Goal: Task Accomplishment & Management: Complete application form

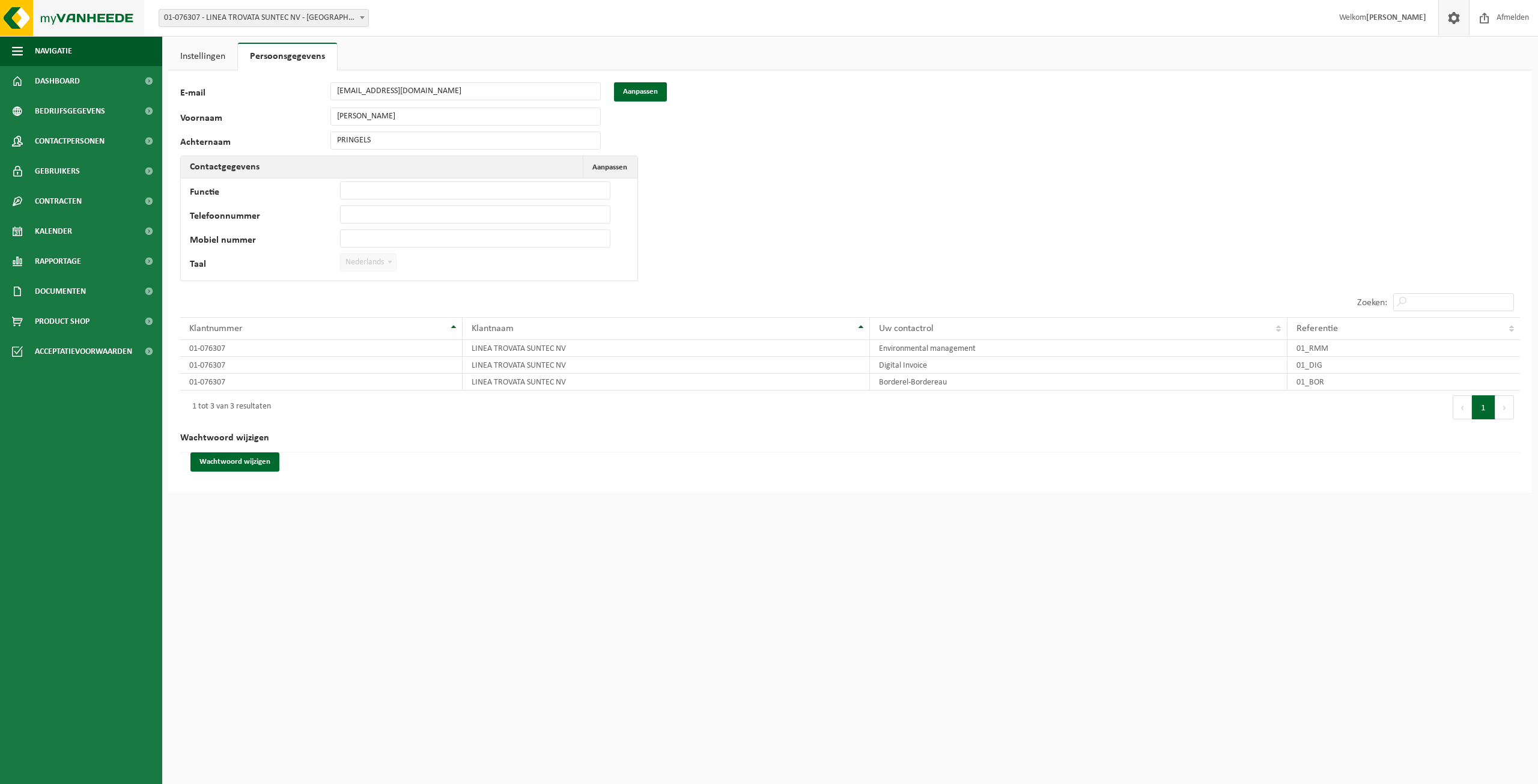
click at [58, 16] on img at bounding box center [72, 18] width 144 height 36
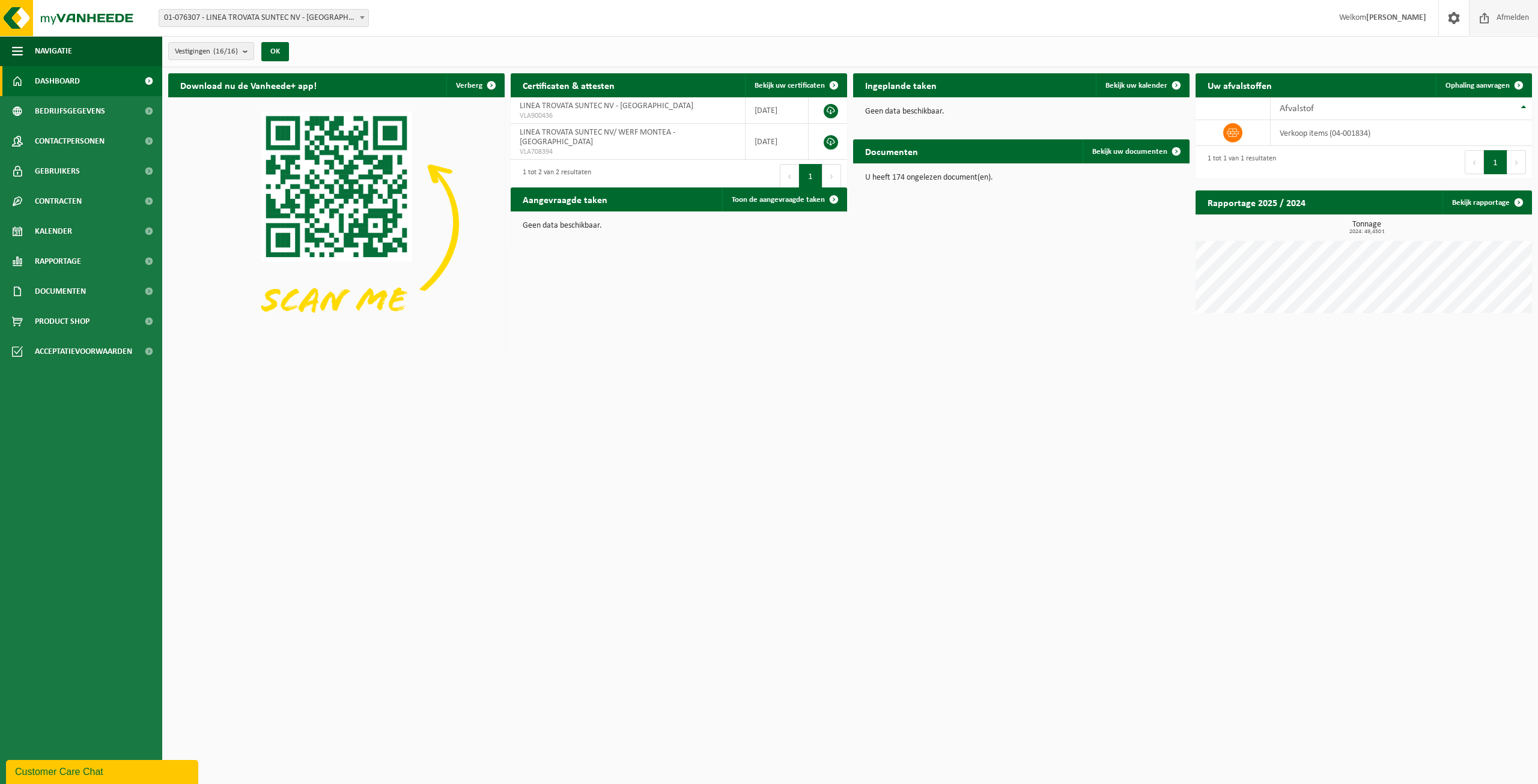
click at [1511, 23] on span "Afmelden" at bounding box center [1512, 18] width 38 height 35
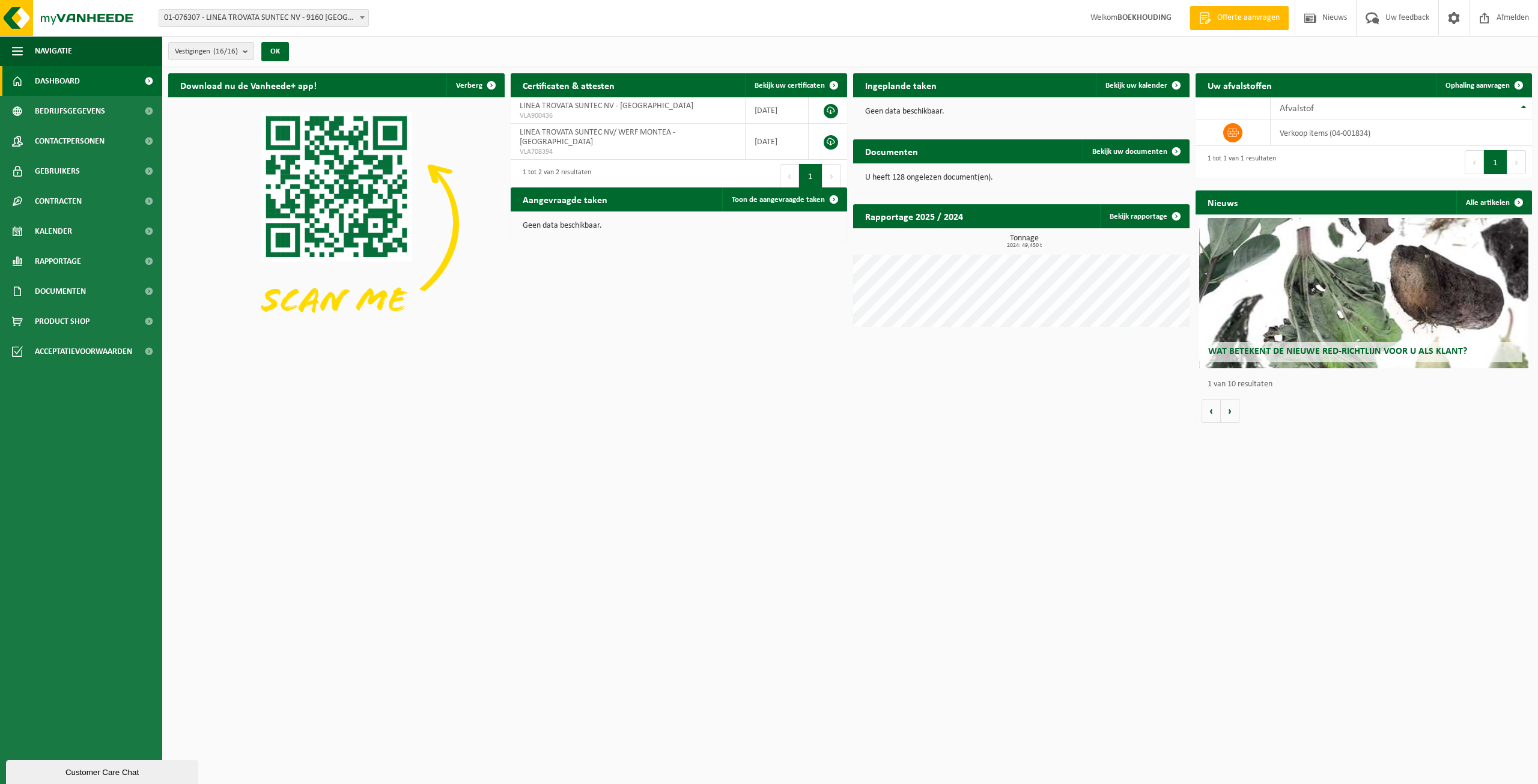
click at [1258, 12] on span "Offerte aanvragen" at bounding box center [1248, 18] width 69 height 12
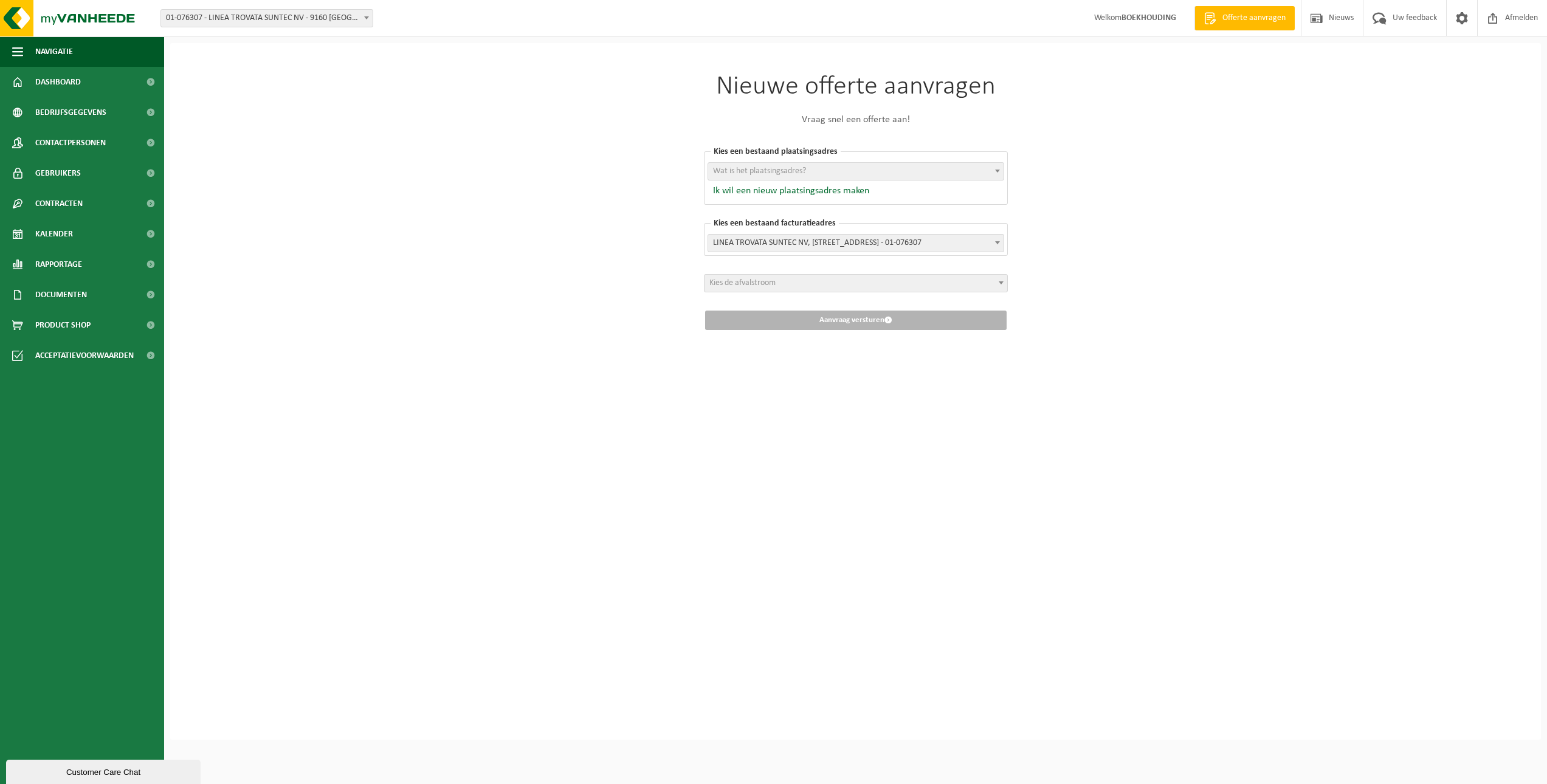
click at [746, 284] on span "Kies de afvalstroom" at bounding box center [743, 283] width 66 height 9
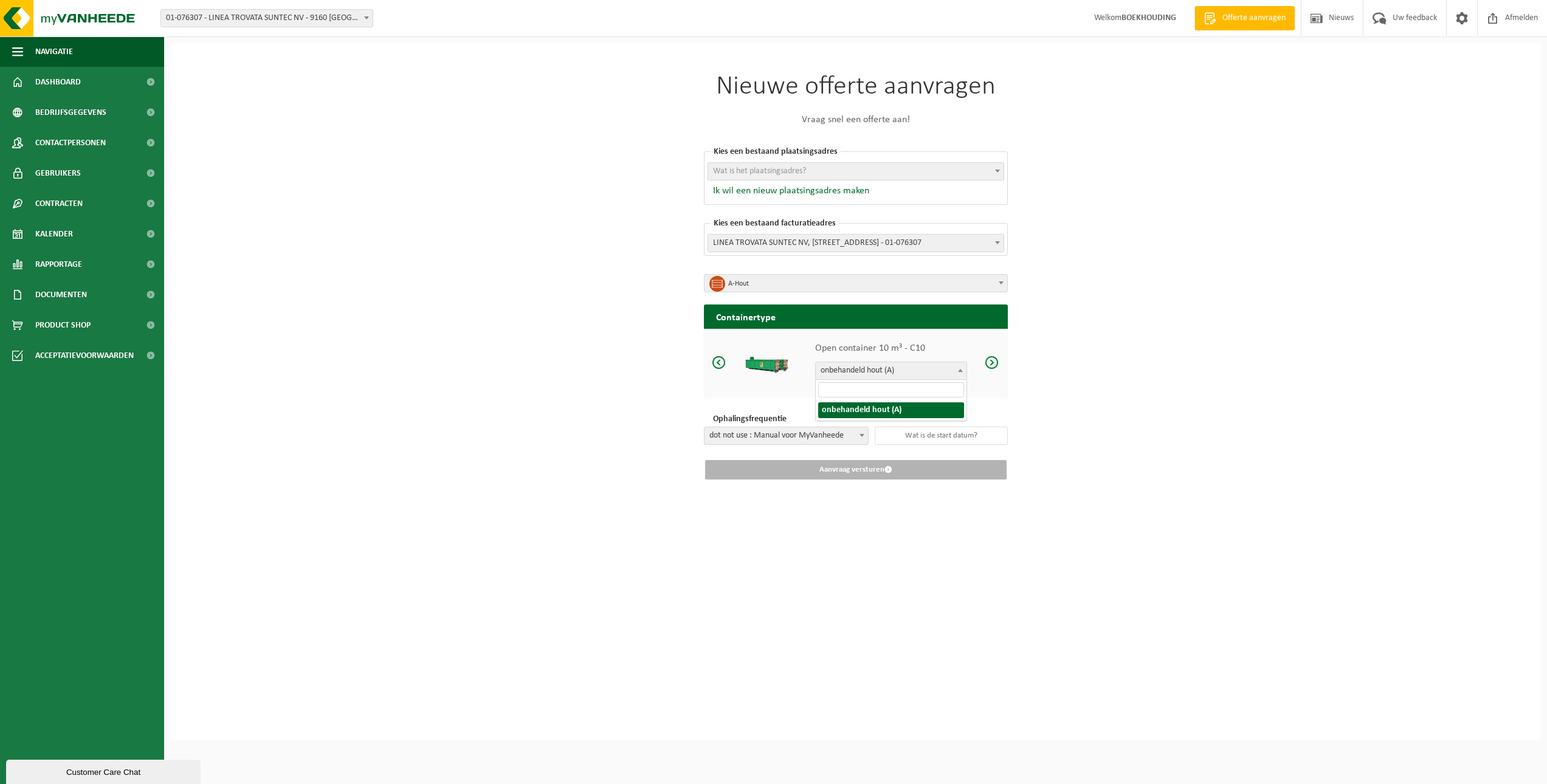
click at [958, 372] on b at bounding box center [961, 370] width 5 height 3
click at [754, 284] on span "A-Hout" at bounding box center [860, 284] width 264 height 17
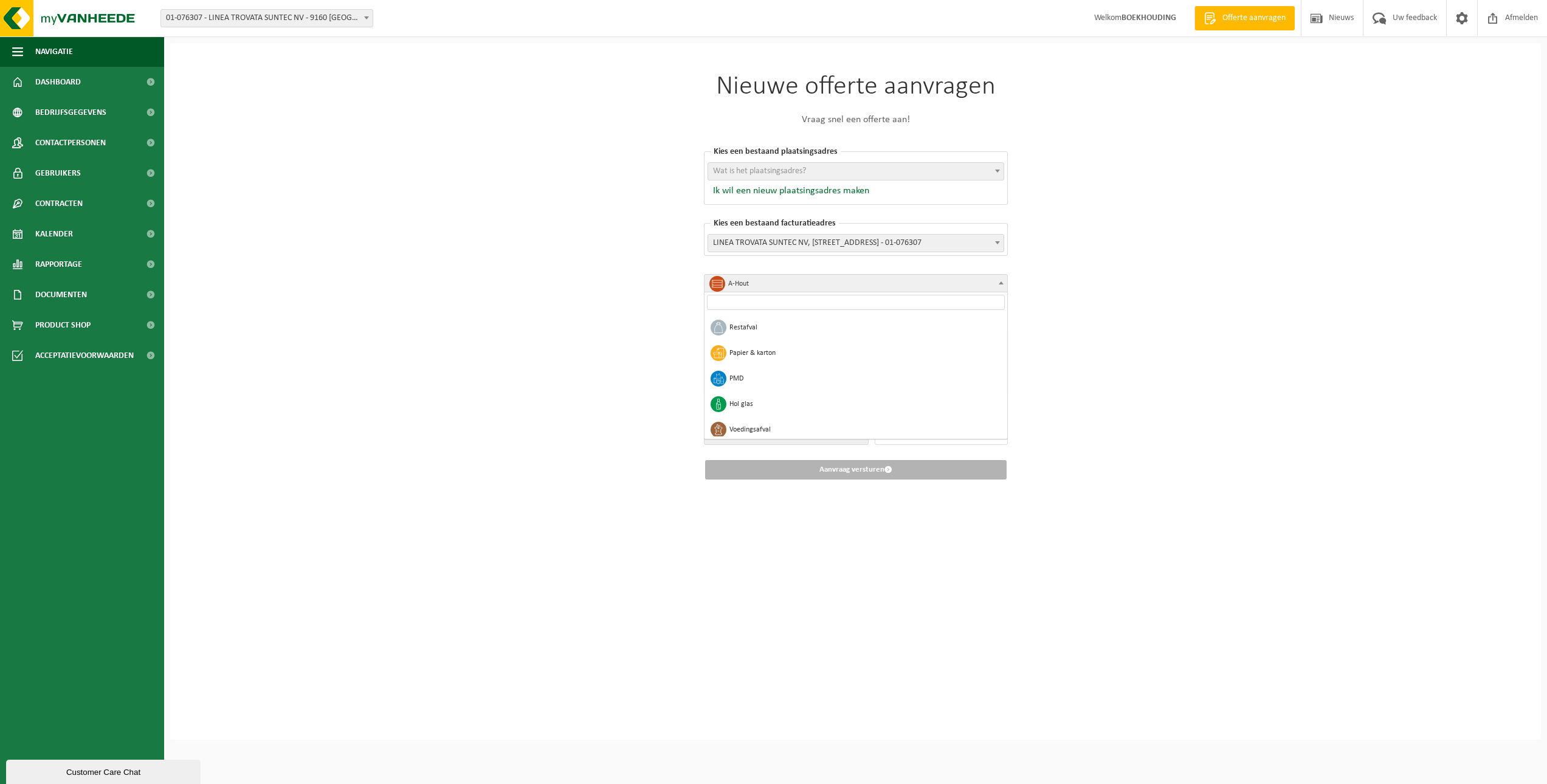
scroll to position [143, 0]
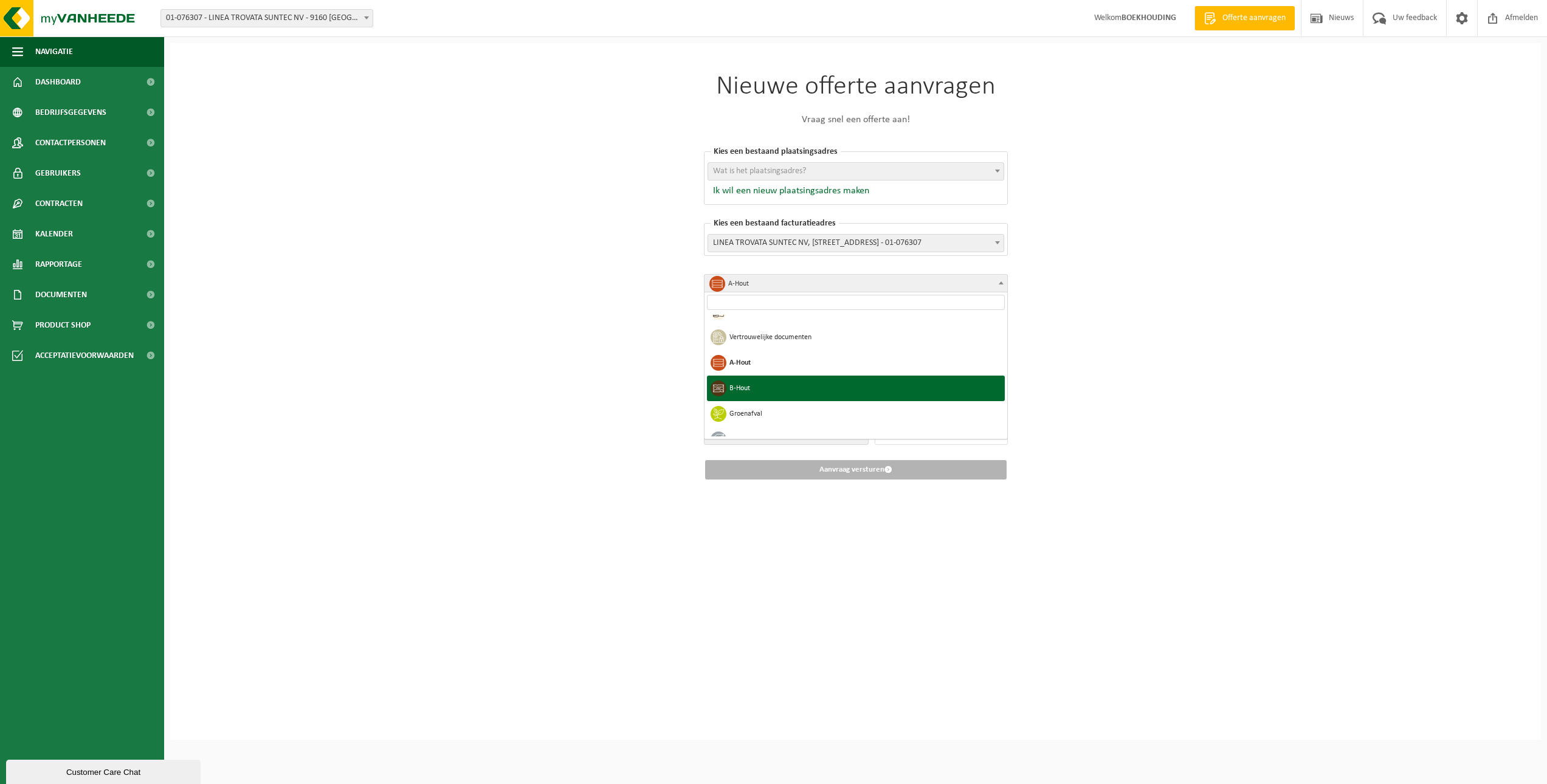
select select "4"
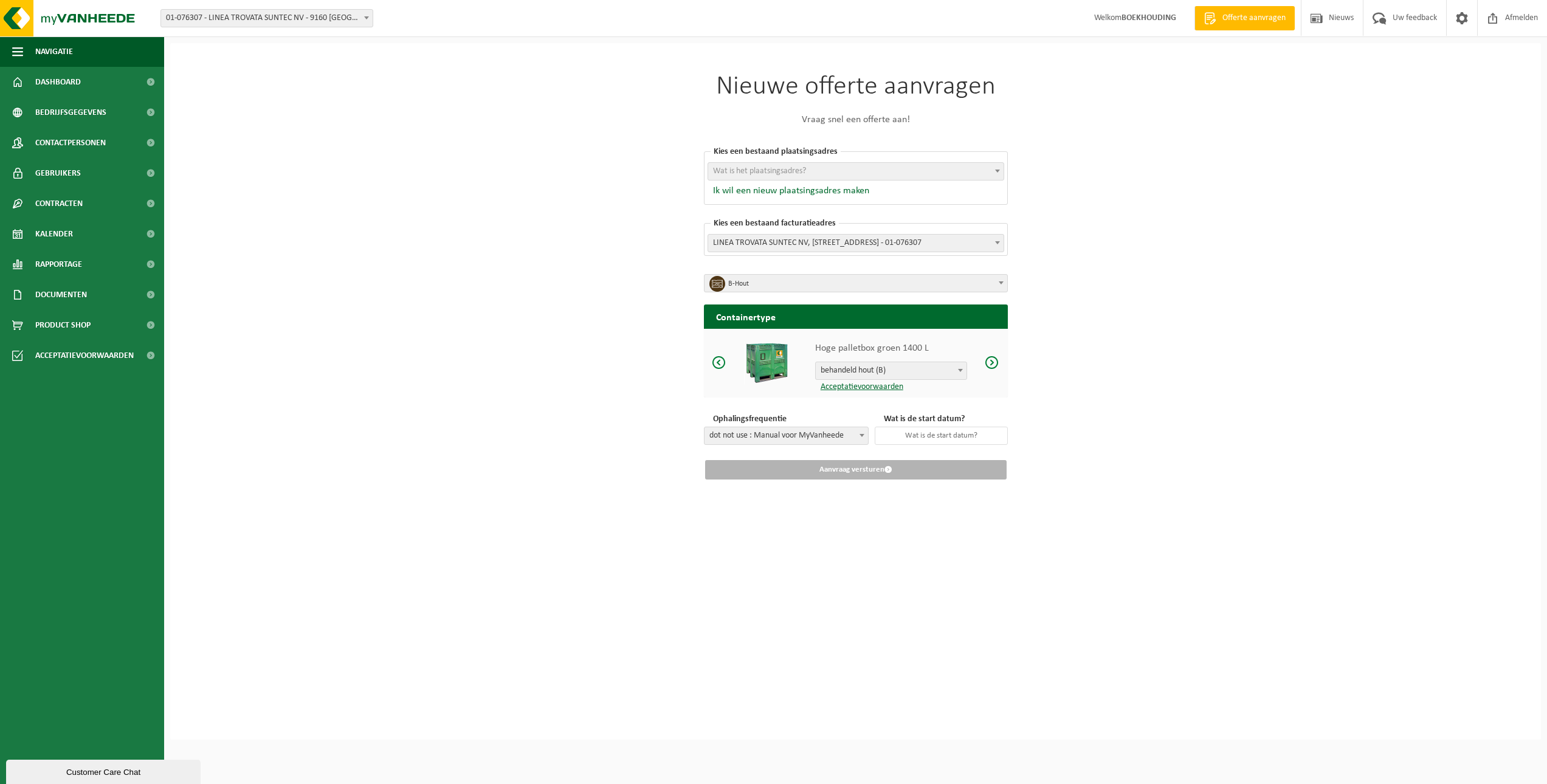
click at [894, 372] on span "behandeld hout (B)" at bounding box center [891, 370] width 151 height 17
click at [996, 360] on span at bounding box center [992, 363] width 15 height 15
click at [988, 360] on span at bounding box center [992, 363] width 15 height 15
click at [768, 190] on button "Ik wil een nieuw plaatsingsadres maken" at bounding box center [788, 190] width 162 height 12
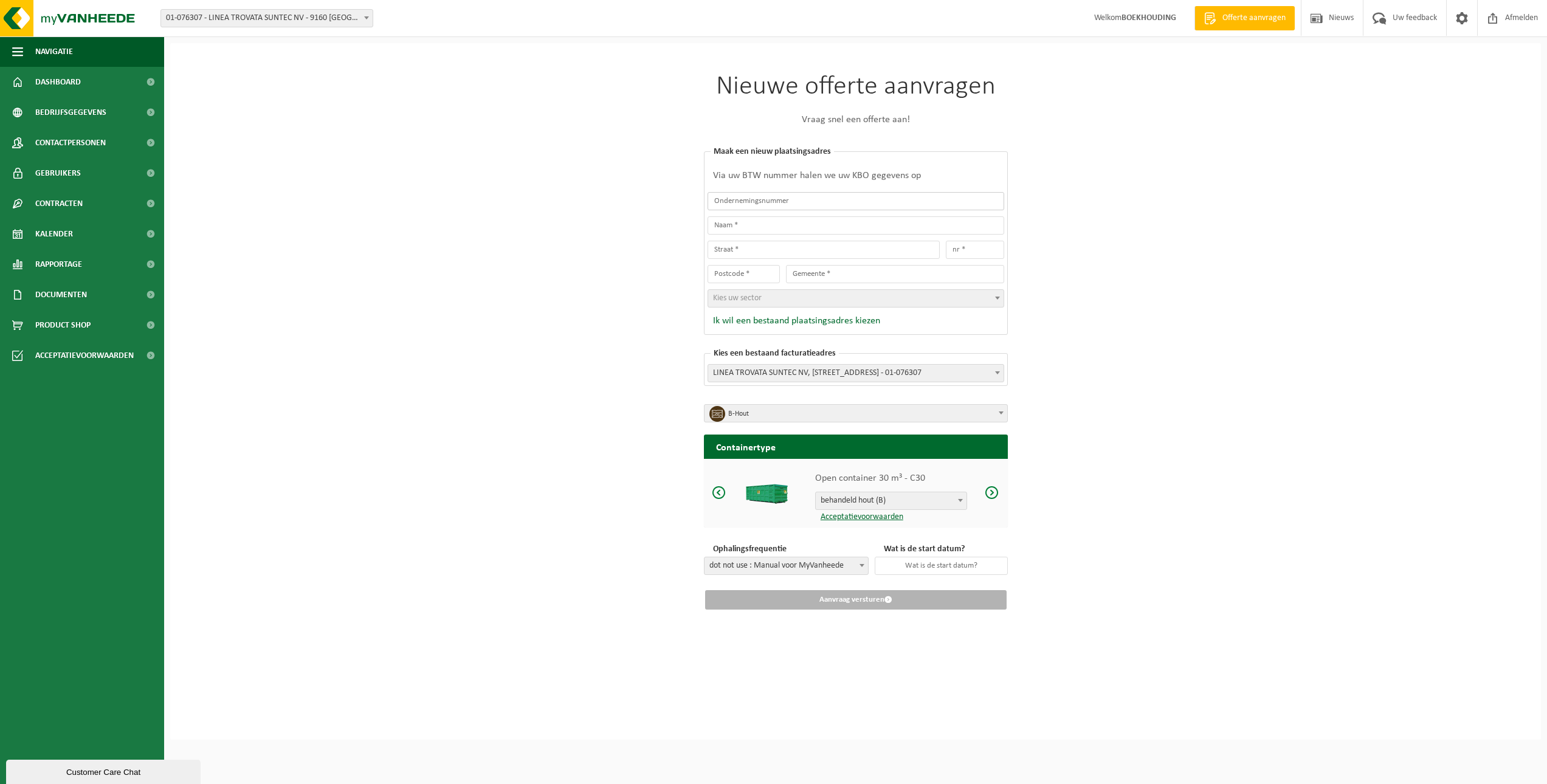
click at [771, 204] on input "text" at bounding box center [856, 201] width 297 height 18
drag, startPoint x: 774, startPoint y: 206, endPoint x: 768, endPoint y: 202, distance: 7.2
click at [768, 205] on input "text" at bounding box center [856, 201] width 297 height 18
click at [768, 202] on input "text" at bounding box center [856, 201] width 297 height 18
type input "0889818513"
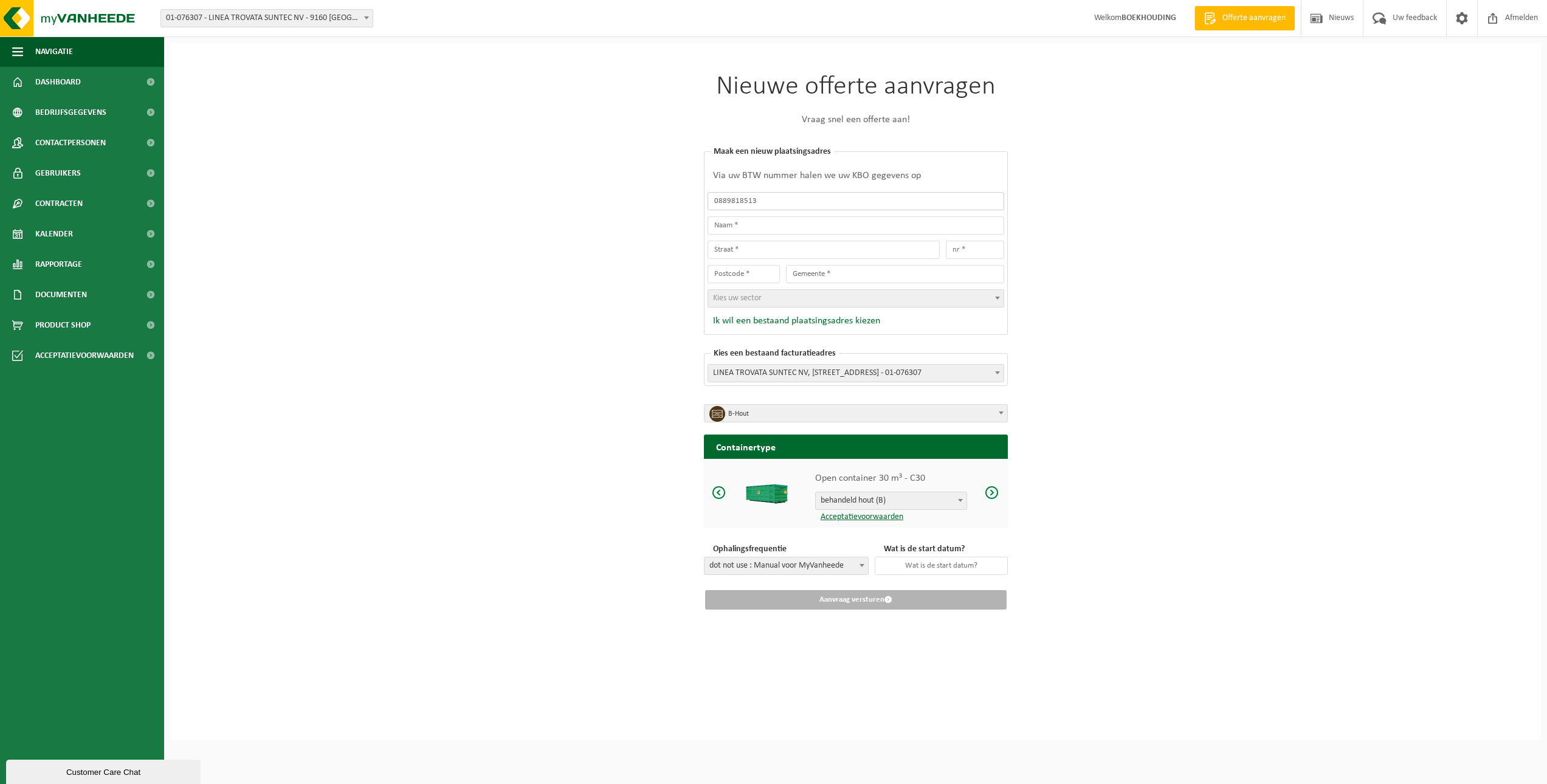
type input "LINEA TROVATA SUNTEC NV"
type input "MOSTEN"
type input "14 -14A"
type input "9160"
type input "LOKEREN"
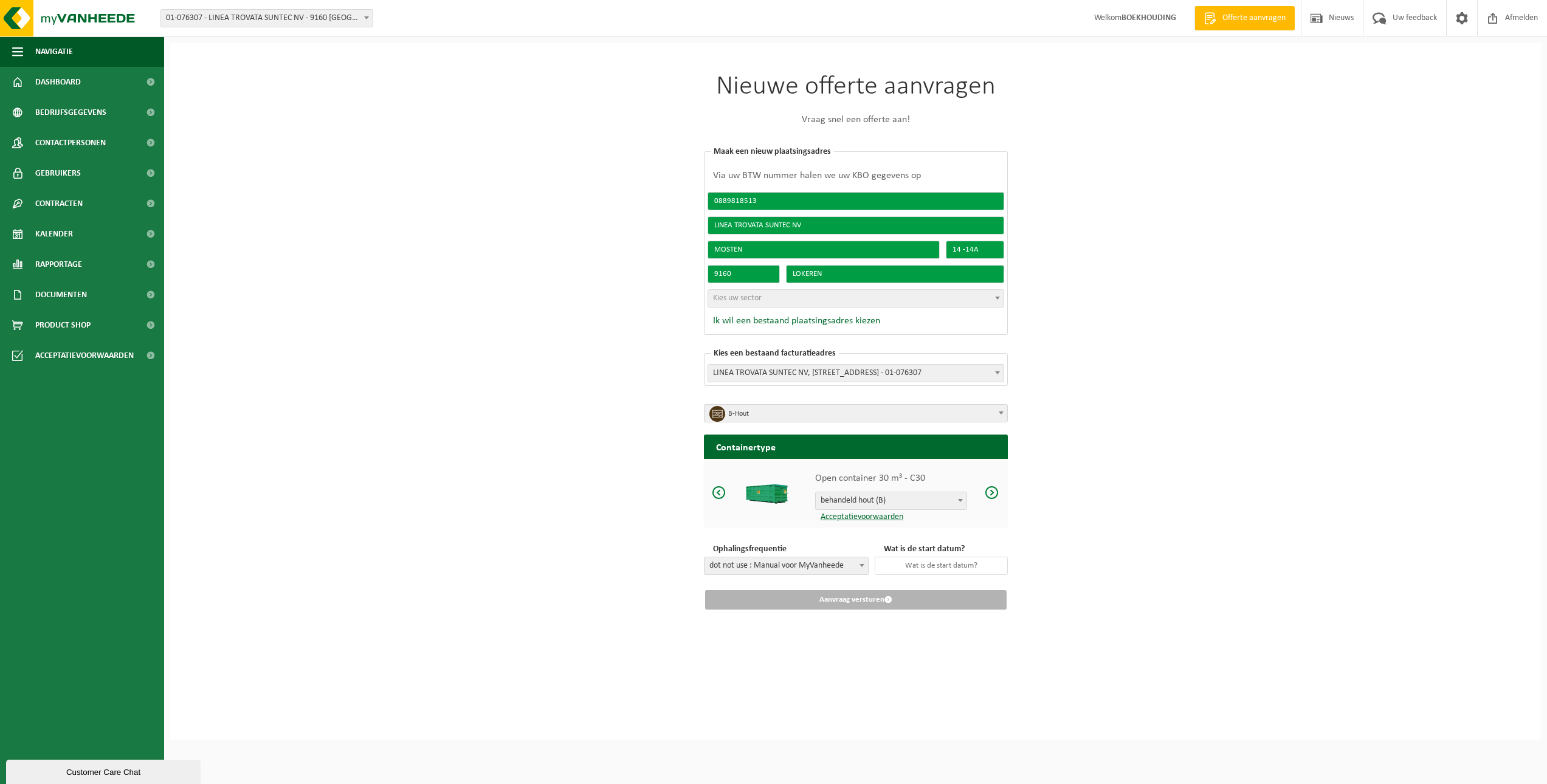
type input "0889818513"
click at [759, 225] on input "LINEA TROVATA SUNTEC NV" at bounding box center [856, 225] width 297 height 18
click at [828, 228] on input "LINEA TROVATA SUNTEC NV" at bounding box center [856, 225] width 297 height 18
drag, startPoint x: 843, startPoint y: 229, endPoint x: 592, endPoint y: 229, distance: 251.0
click at [592, 229] on div "Nieuwe offerte aanvragen Vraag snel een offerte aan! Kies een bestaand plaatsin…" at bounding box center [856, 391] width 1371 height 697
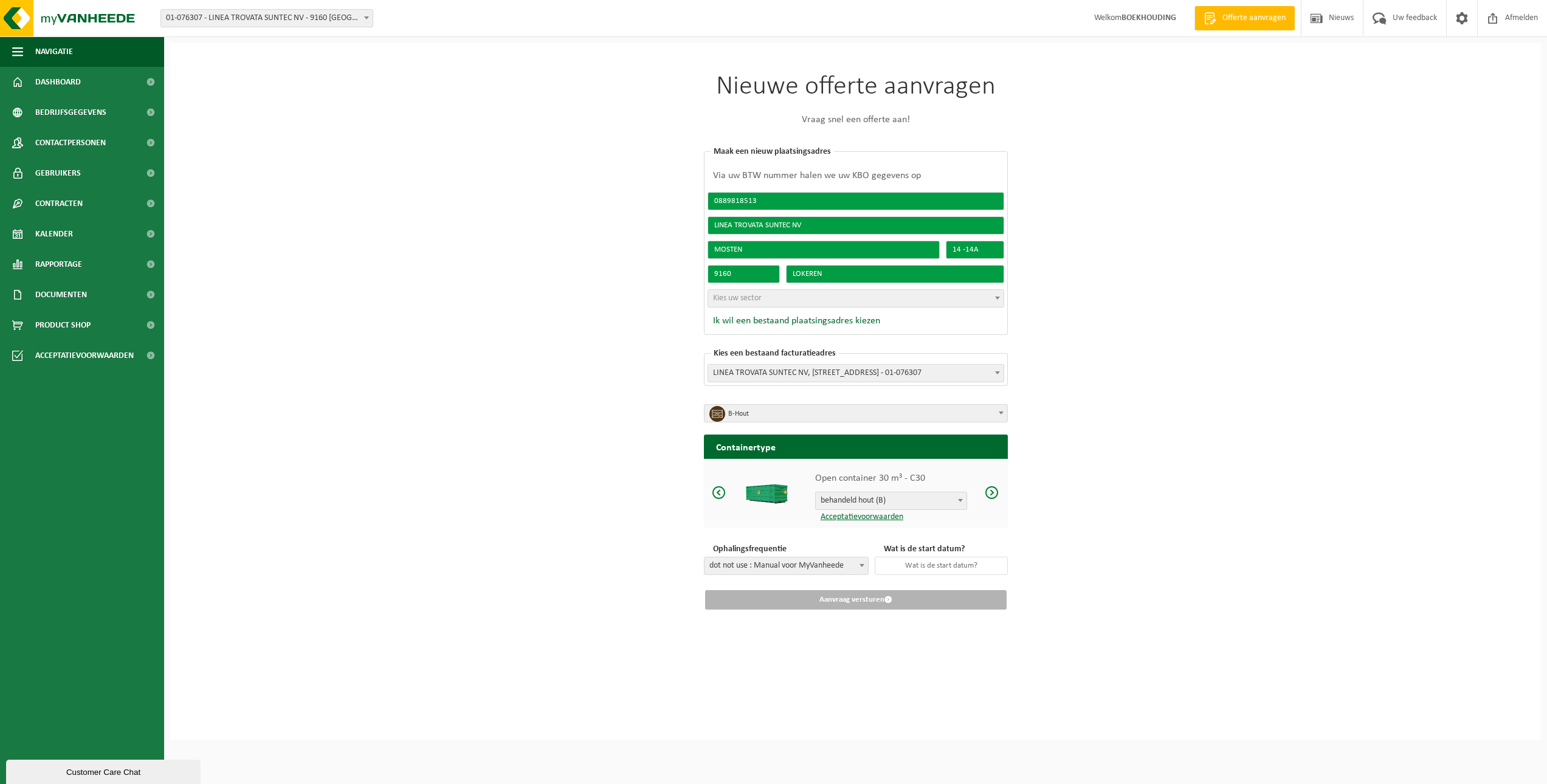
click at [754, 250] on input "MOSTEN" at bounding box center [823, 249] width 232 height 18
drag, startPoint x: 765, startPoint y: 248, endPoint x: 688, endPoint y: 247, distance: 77.0
click at [688, 247] on div "Nieuwe offerte aanvragen Vraag snel een offerte aan! Kies een bestaand plaatsin…" at bounding box center [856, 342] width 365 height 597
type input "Zinkstraat"
drag, startPoint x: 986, startPoint y: 251, endPoint x: 950, endPoint y: 249, distance: 36.1
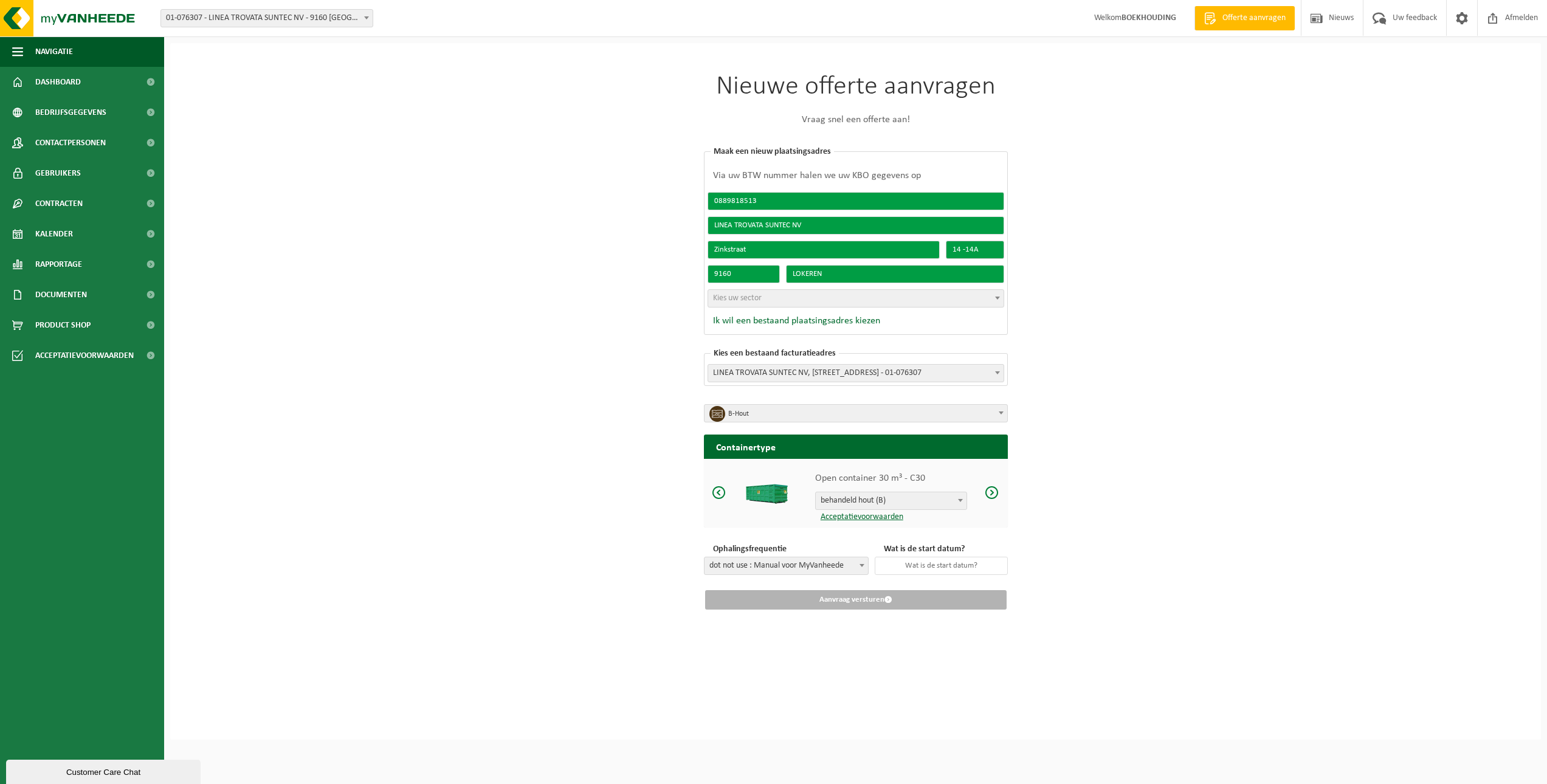
click at [950, 249] on input "14 -14A" at bounding box center [976, 249] width 59 height 18
type input "1"
drag, startPoint x: 832, startPoint y: 272, endPoint x: 766, endPoint y: 276, distance: 66.1
click at [766, 276] on div "9160 LOKEREN" at bounding box center [856, 274] width 303 height 24
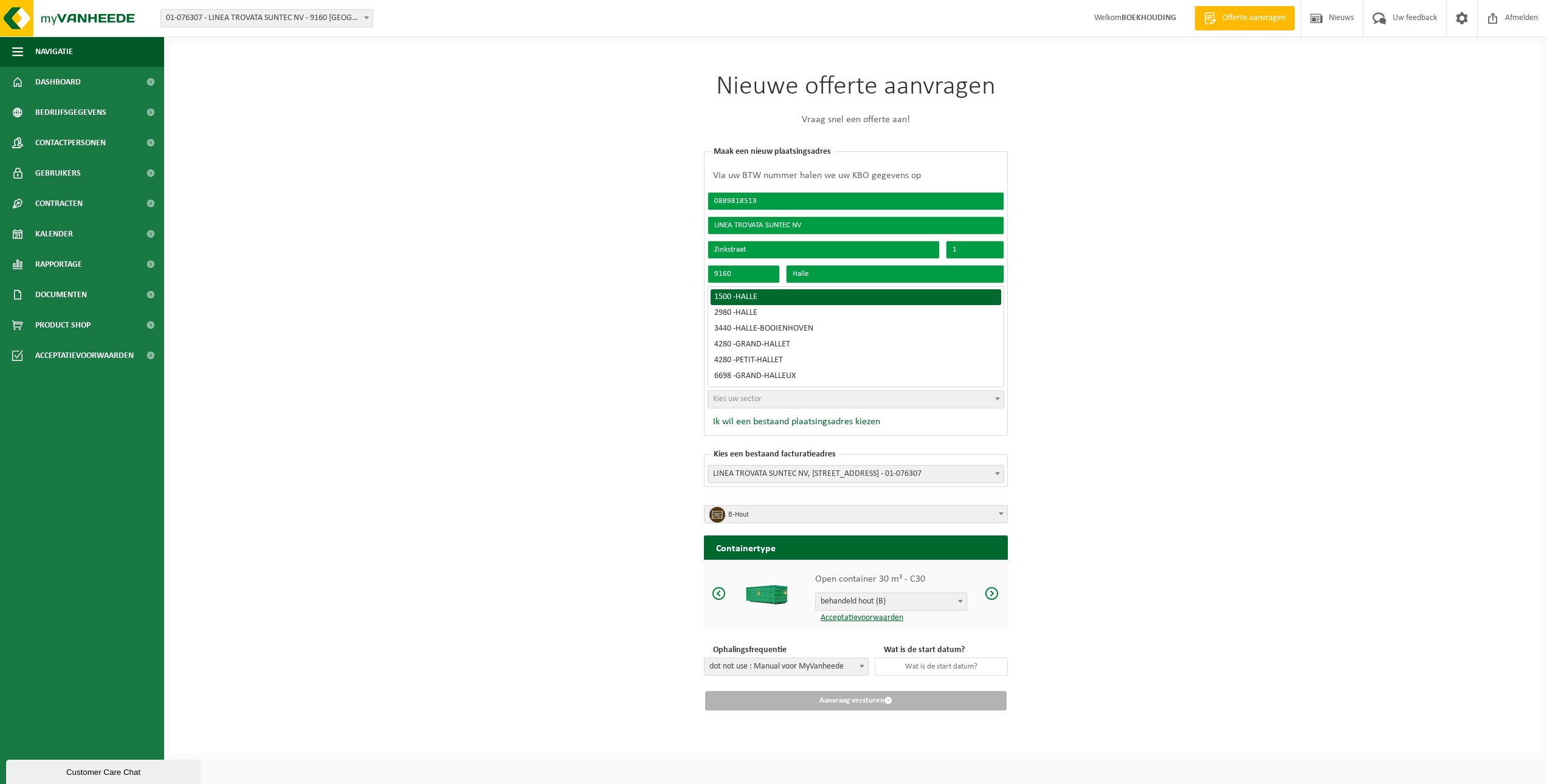
type input "Halle"
click at [747, 290] on li "1500 - HALLE" at bounding box center [856, 297] width 291 height 16
click at [729, 293] on div "1500 - HALLE" at bounding box center [856, 297] width 283 height 8
type input "1500"
type input "HALLE"
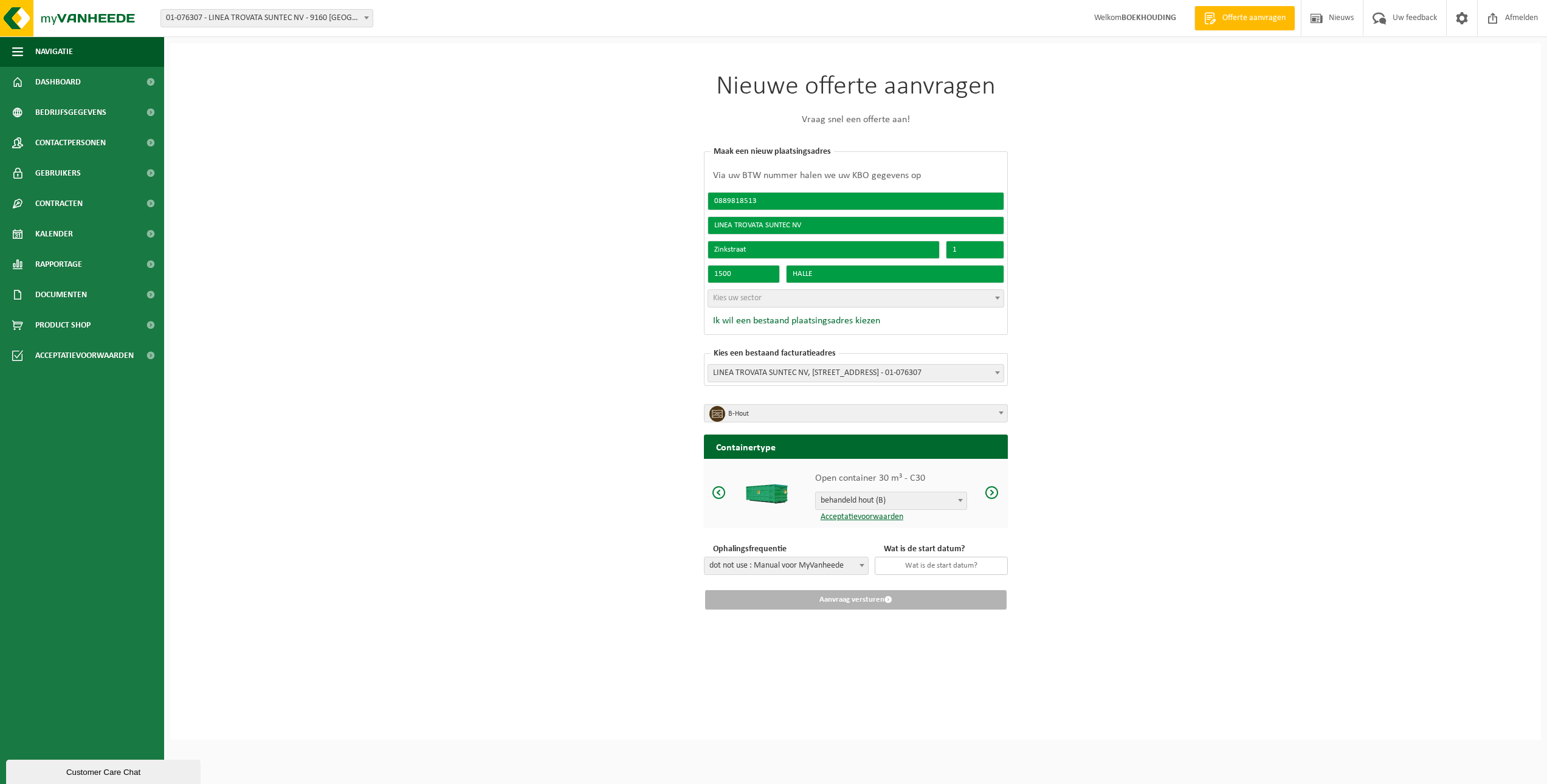
click at [904, 564] on input "text" at bounding box center [941, 566] width 133 height 18
click at [944, 481] on div "9" at bounding box center [942, 480] width 21 height 20
type input "2025-10-09"
click at [1084, 564] on div "Nieuwe offerte aanvragen Vraag snel een offerte aan! Kies een bestaand plaatsin…" at bounding box center [856, 391] width 1371 height 697
click at [609, 323] on div "Nieuwe offerte aanvragen Vraag snel een offerte aan! Kies een bestaand plaatsin…" at bounding box center [856, 391] width 1371 height 697
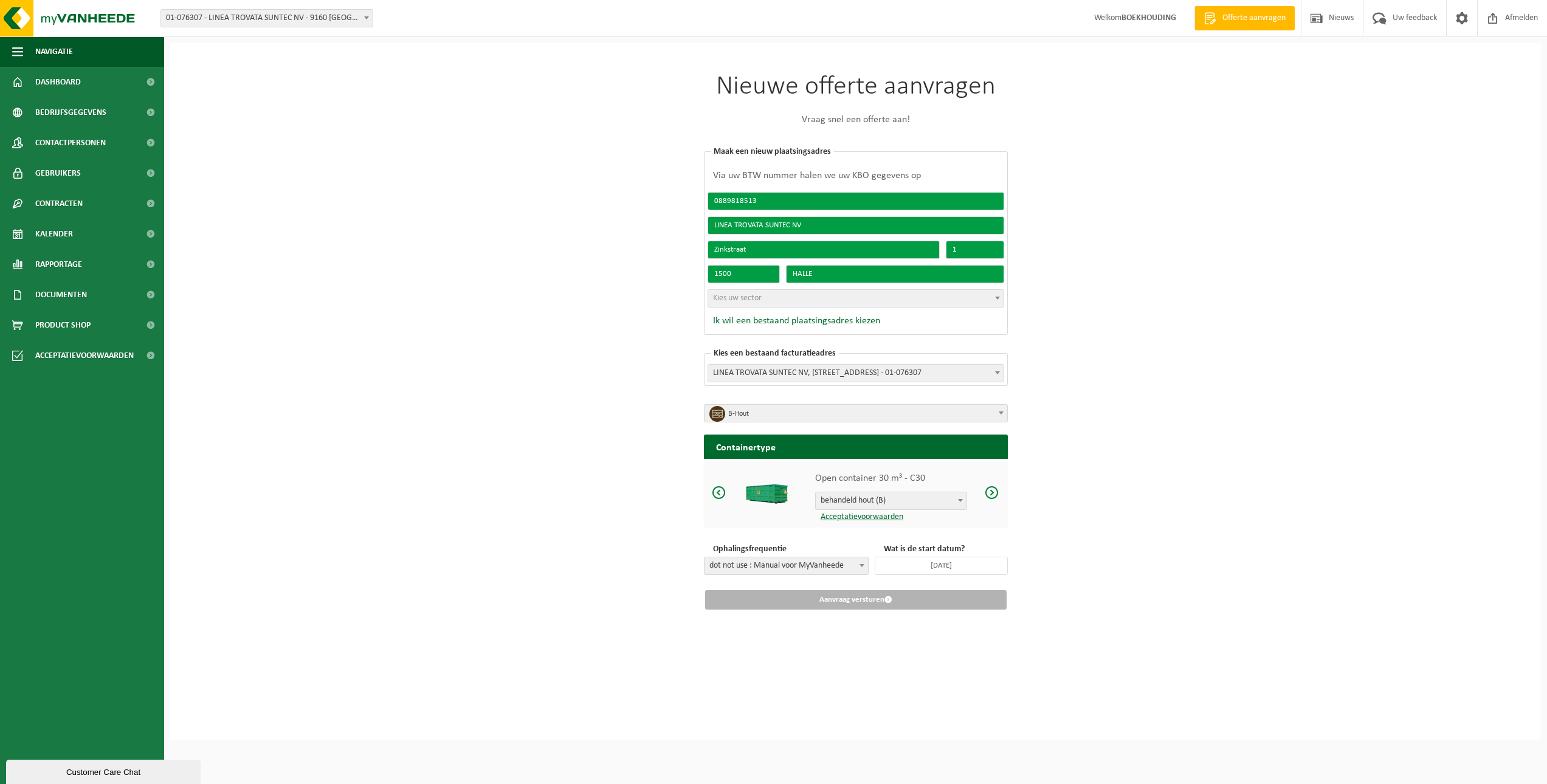
click at [745, 302] on span "Kies uw sector" at bounding box center [738, 298] width 48 height 9
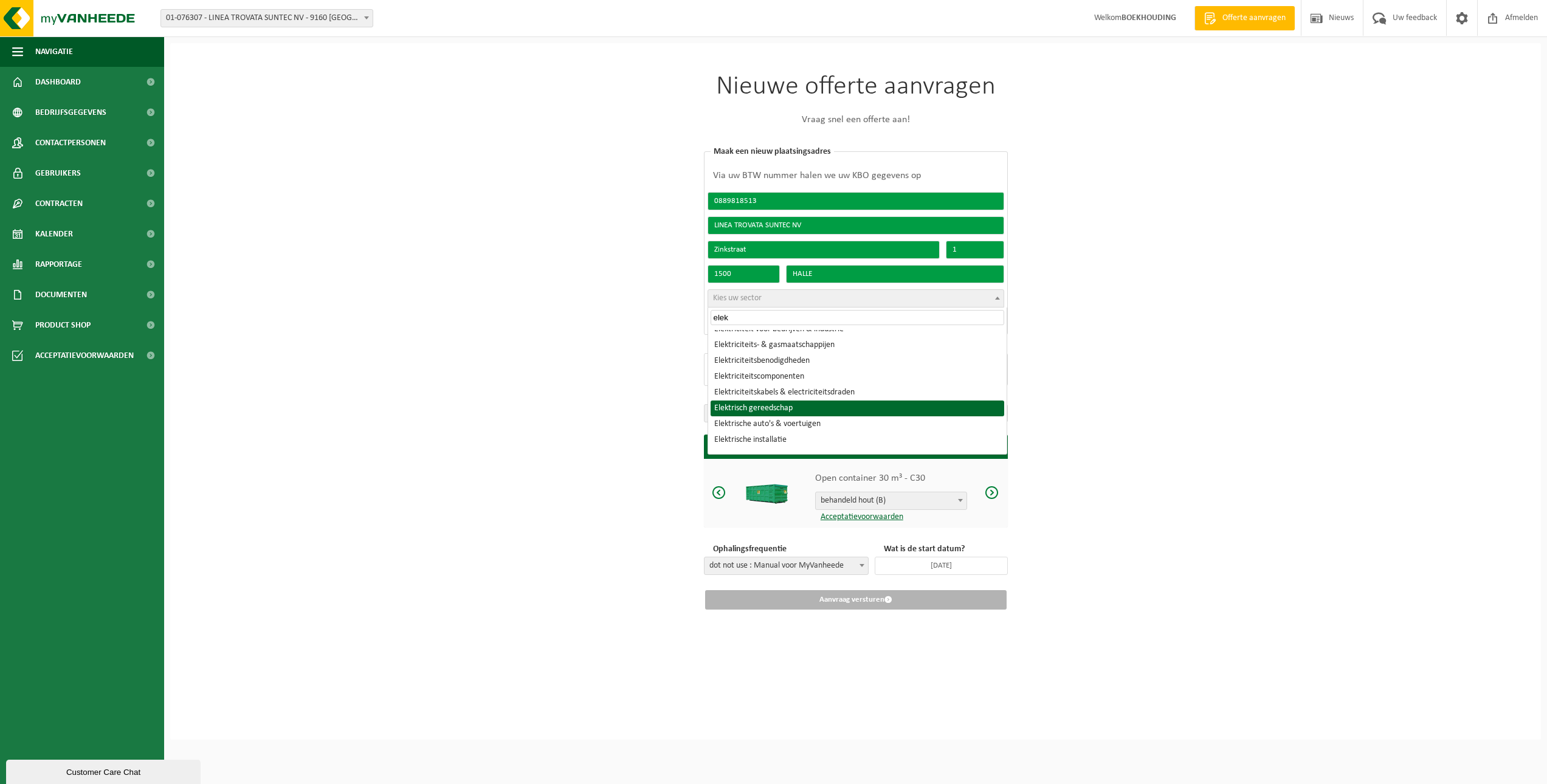
scroll to position [243, 0]
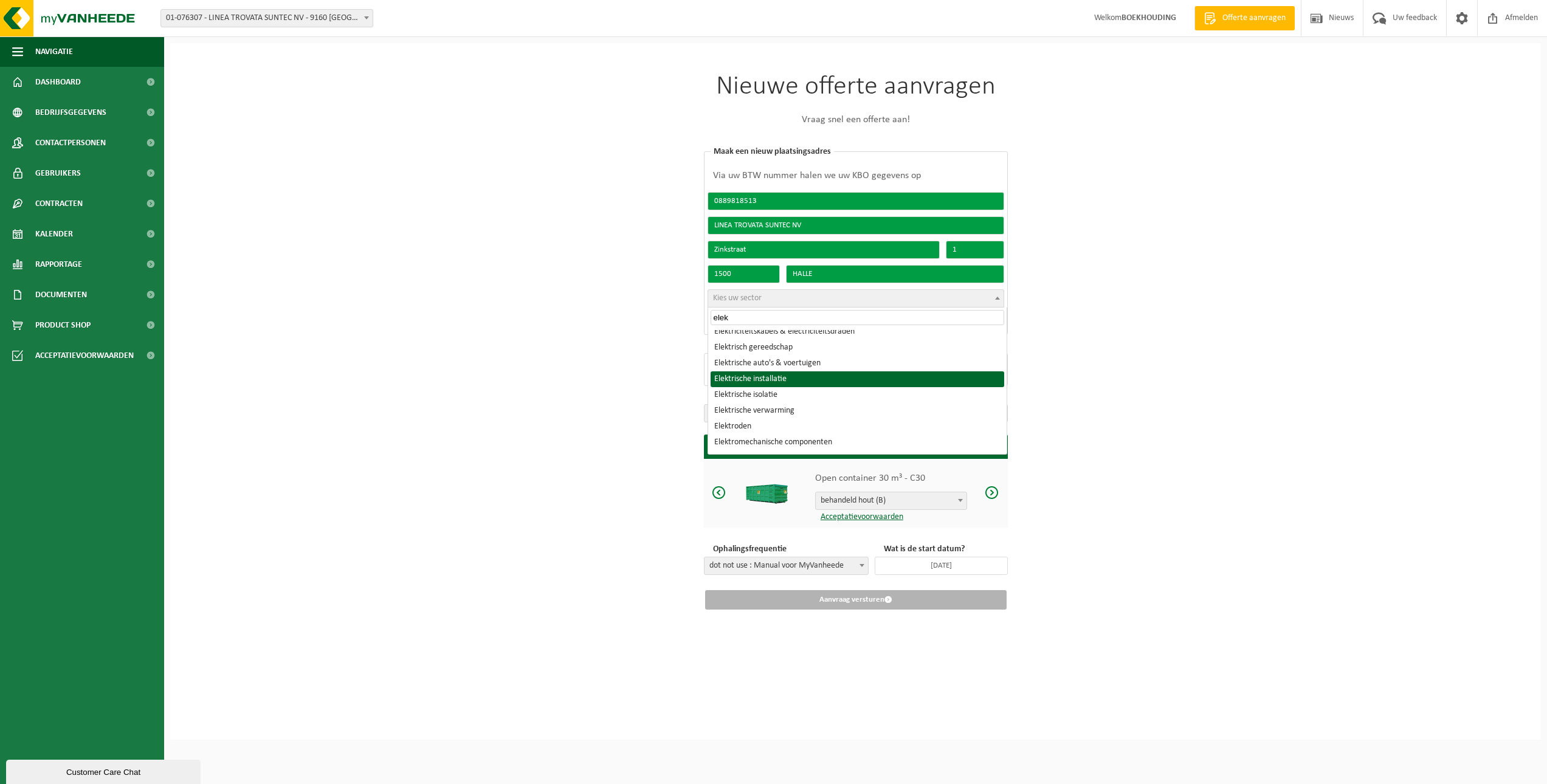
type input "elek"
select select "2020"
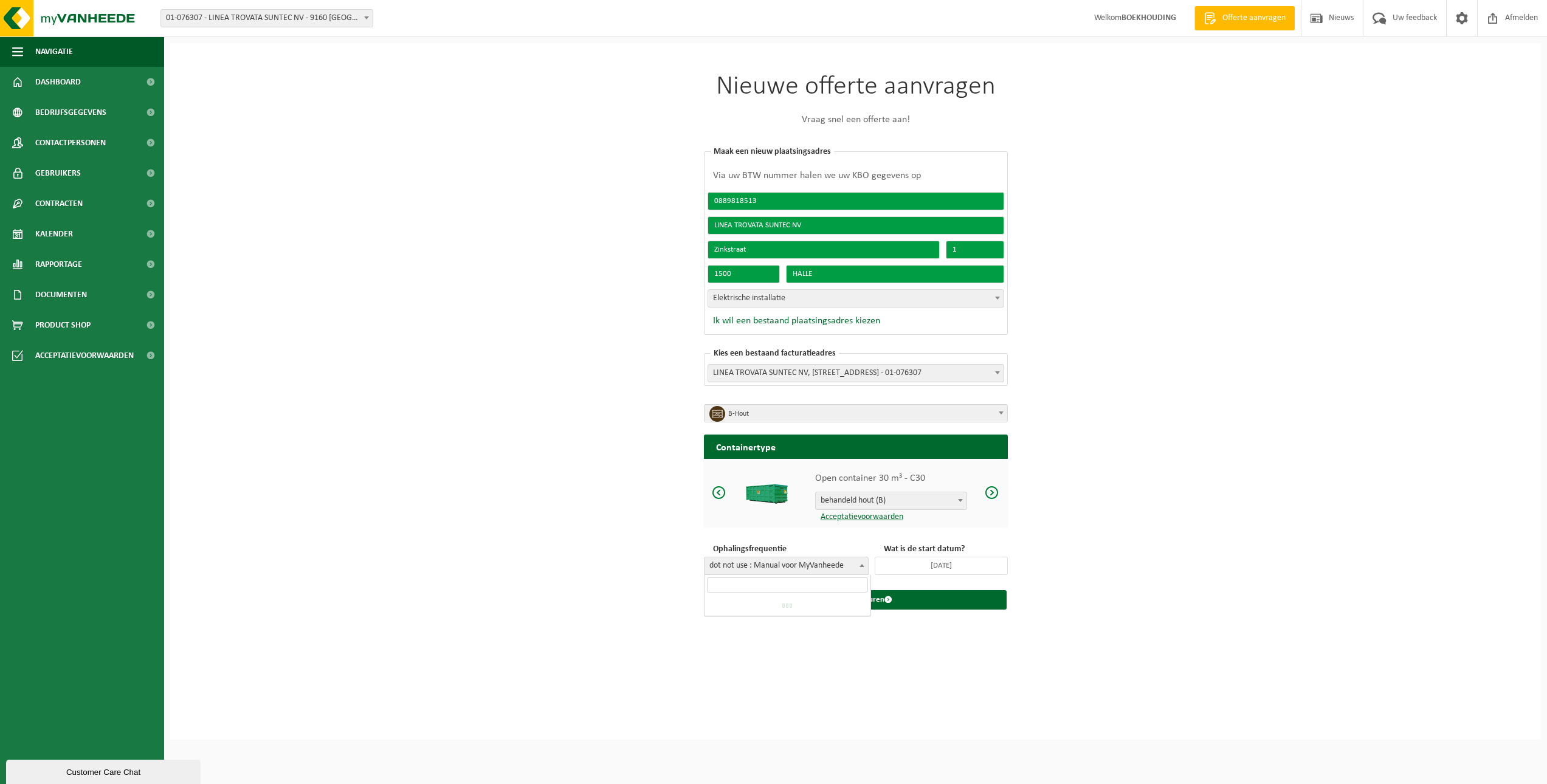
click at [844, 566] on span "dot not use : Manual voor MyVanheede" at bounding box center [786, 566] width 164 height 17
click at [757, 599] on button "Aanvraag versturen" at bounding box center [856, 600] width 302 height 20
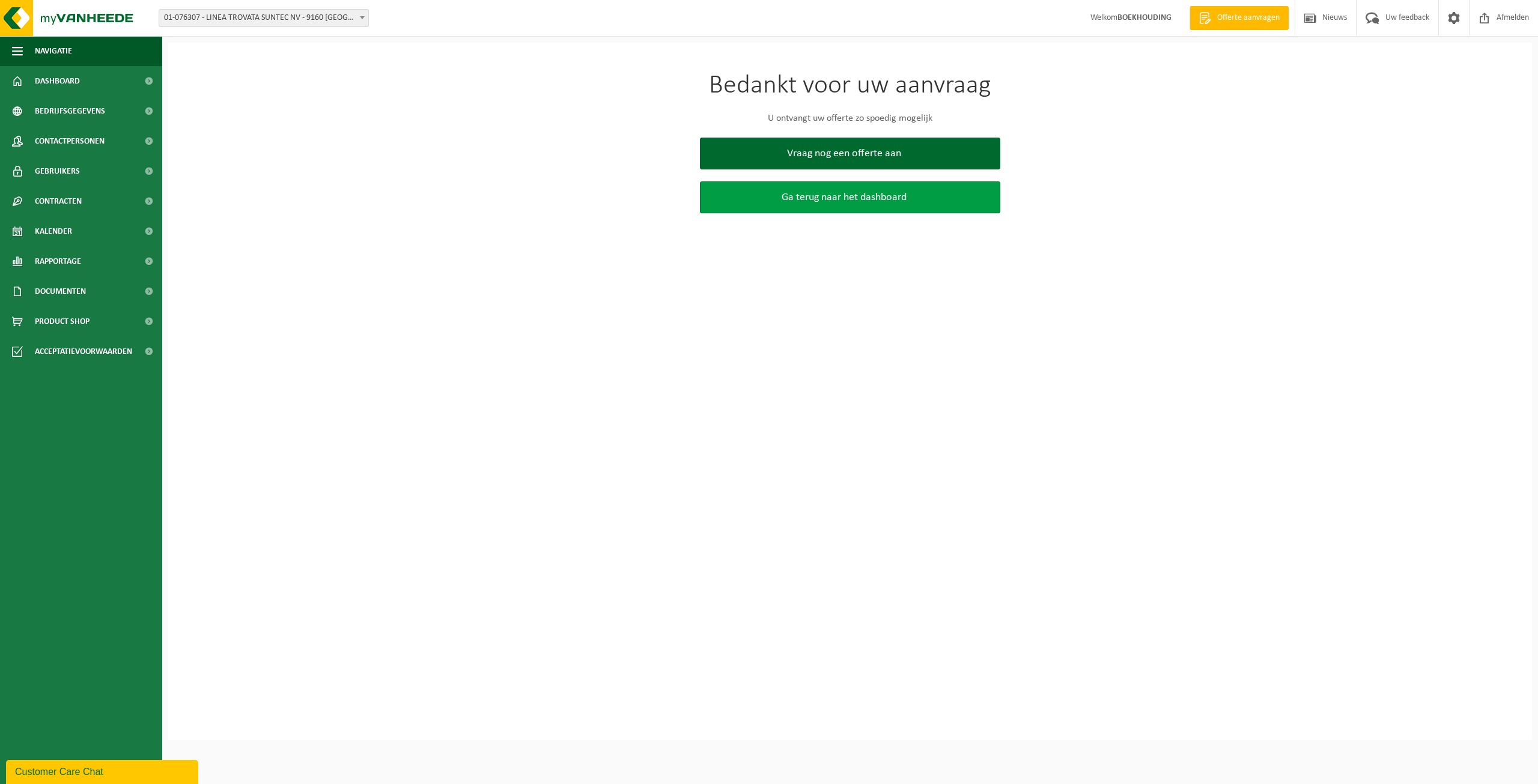
click at [907, 202] on span "Ga terug naar het dashboard" at bounding box center [844, 197] width 125 height 13
